Goal: Task Accomplishment & Management: Use online tool/utility

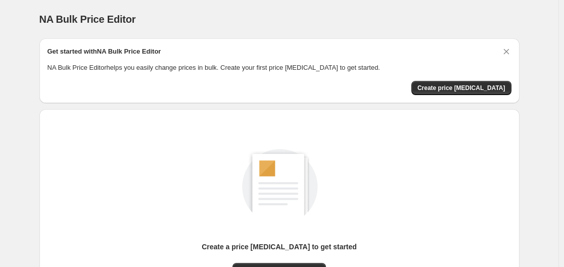
scroll to position [112, 0]
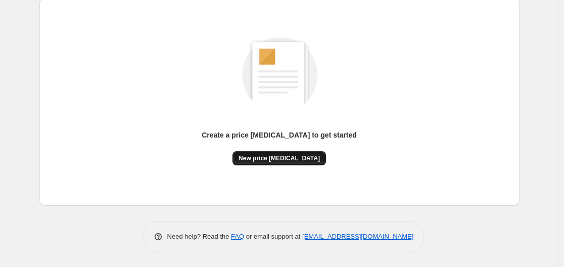
click at [259, 158] on span "New price [MEDICAL_DATA]" at bounding box center [279, 158] width 81 height 8
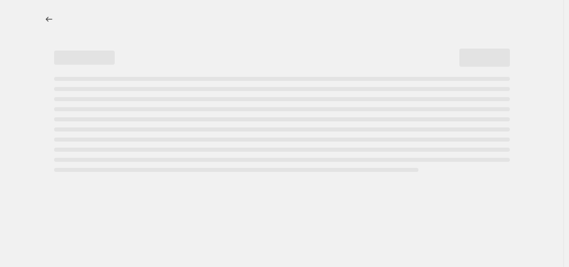
select select "percentage"
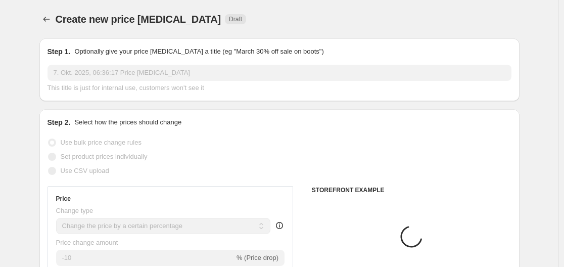
scroll to position [152, 0]
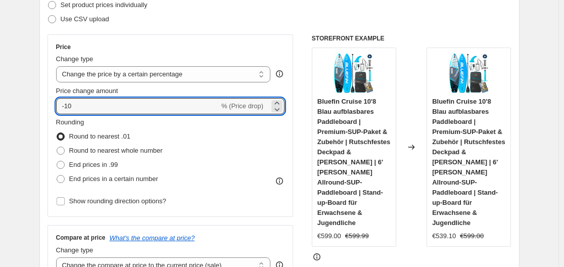
drag, startPoint x: 67, startPoint y: 106, endPoint x: 105, endPoint y: 115, distance: 38.6
click at [105, 115] on div "Price Change type Change the price to a certain amount Change the price by a ce…" at bounding box center [170, 125] width 229 height 165
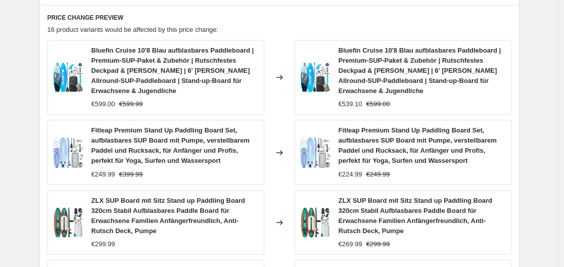
scroll to position [852, 0]
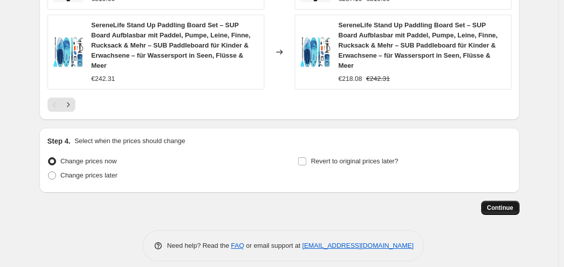
type input "-30"
click at [509, 204] on span "Continue" at bounding box center [501, 208] width 26 height 8
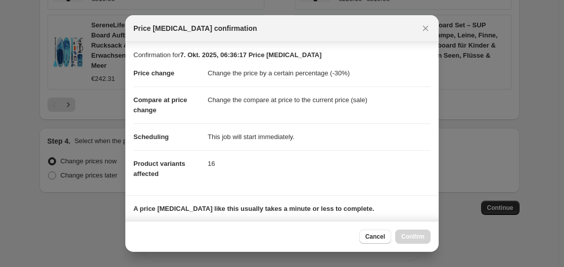
scroll to position [152, 0]
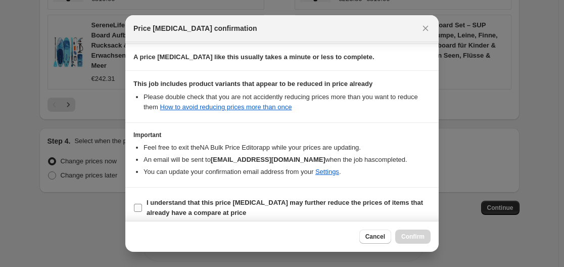
drag, startPoint x: 137, startPoint y: 210, endPoint x: 146, endPoint y: 215, distance: 10.9
click at [139, 212] on label "I understand that this price [MEDICAL_DATA] may further reduce the prices of it…" at bounding box center [282, 208] width 297 height 24
click at [139, 212] on input "I understand that this price [MEDICAL_DATA] may further reduce the prices of it…" at bounding box center [138, 208] width 8 height 8
checkbox input "true"
click at [419, 239] on span "Confirm" at bounding box center [413, 237] width 23 height 8
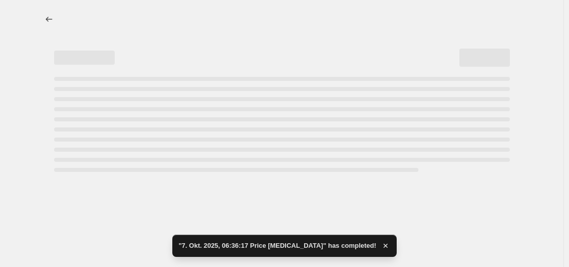
select select "percentage"
